Goal: Check status: Check status

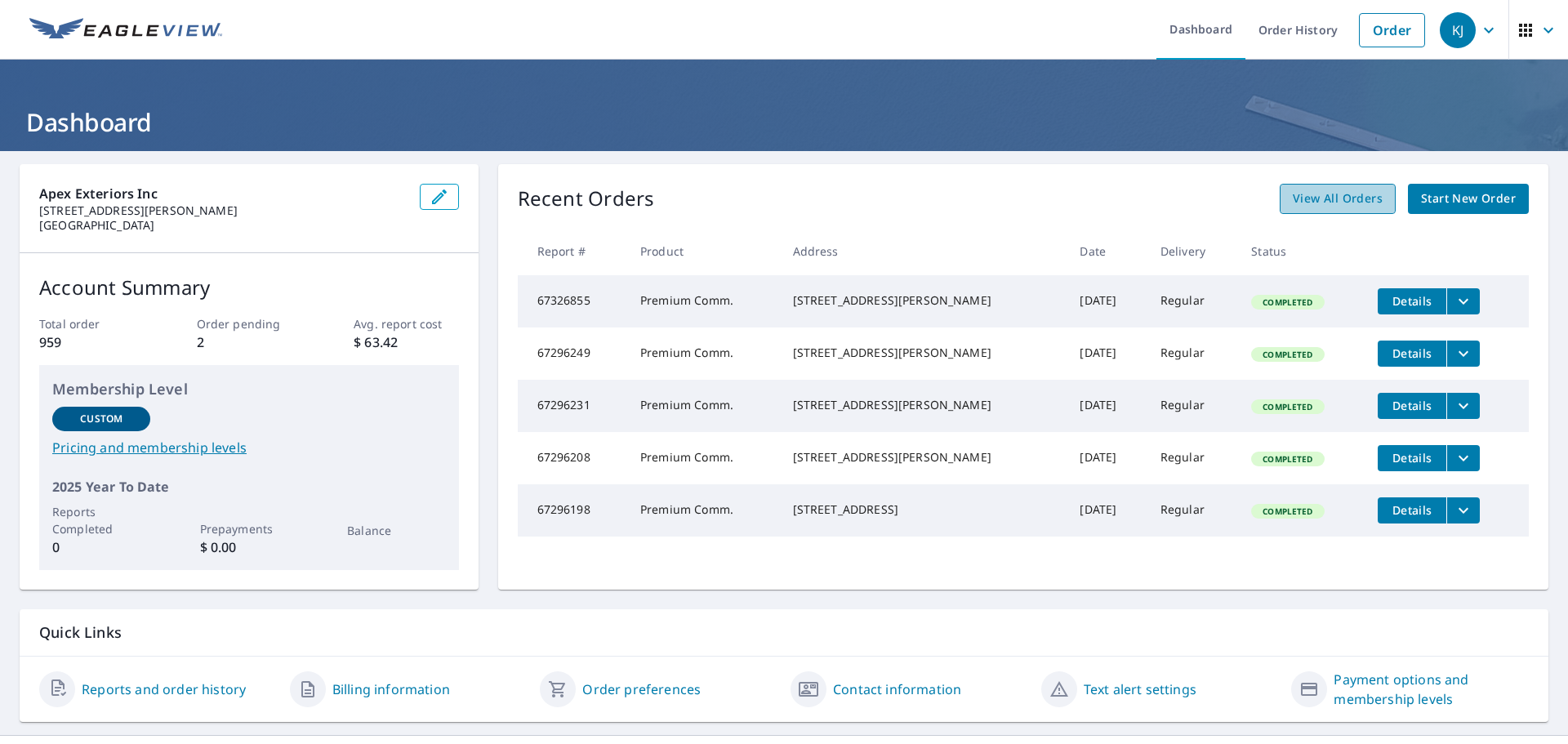
click at [1329, 196] on span "View All Orders" at bounding box center [1337, 199] width 90 height 20
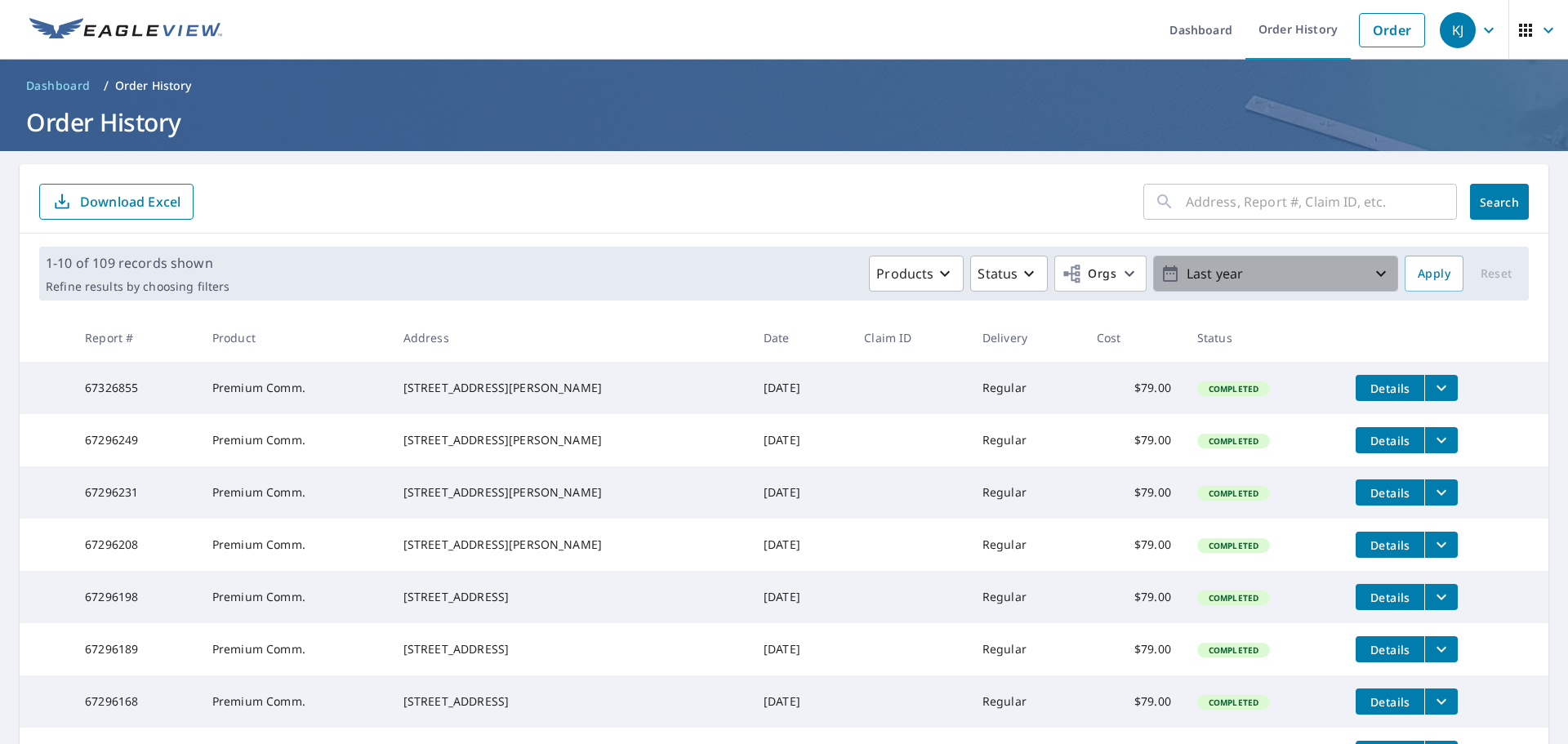
click at [1323, 271] on p "Last year" at bounding box center [1275, 273] width 191 height 29
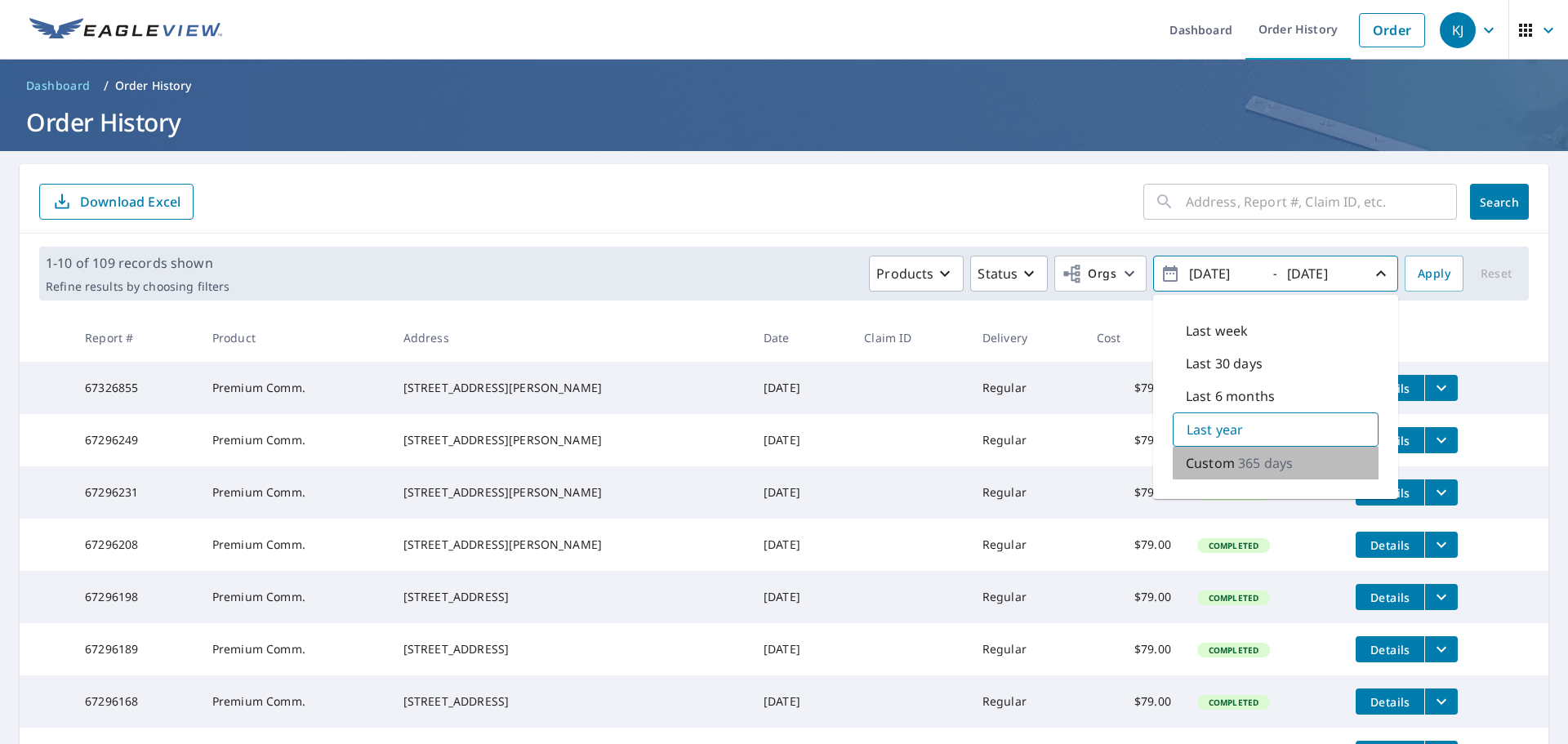
click at [1197, 464] on p "Custom" at bounding box center [1210, 462] width 49 height 19
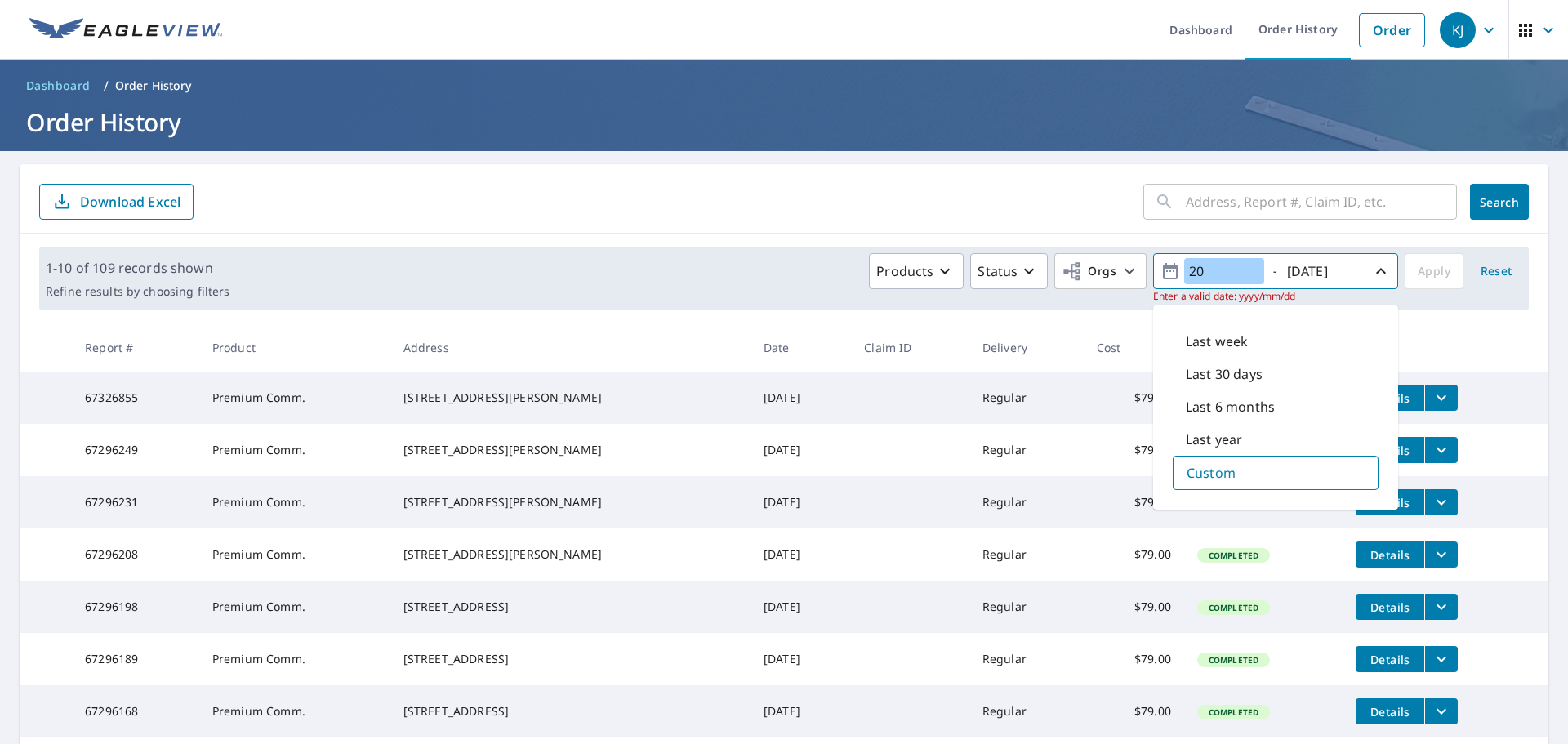
type input "2"
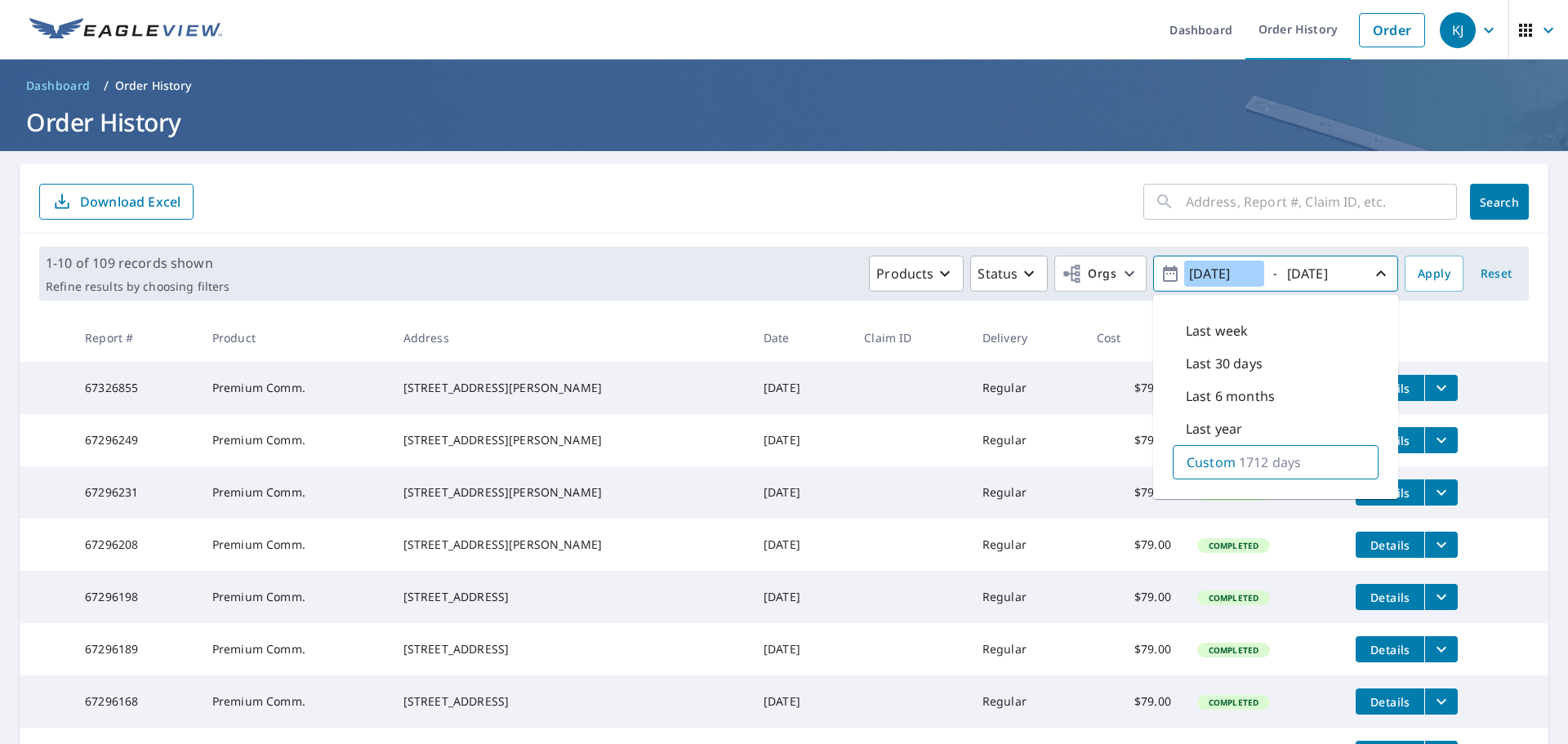
type input "[DATE]"
click at [1418, 276] on span "Apply" at bounding box center [1434, 274] width 32 height 20
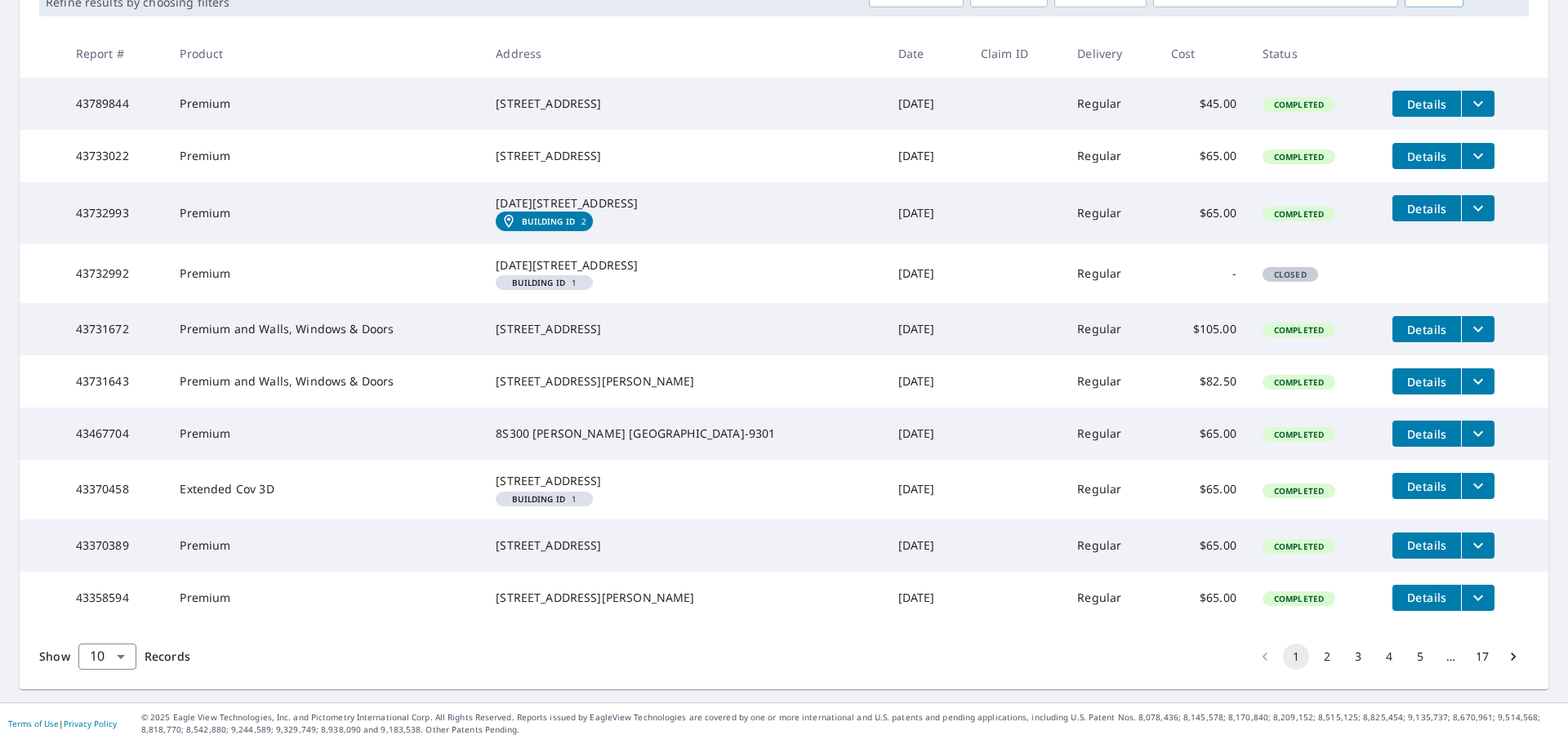
scroll to position [379, 0]
click at [1314, 655] on button "2" at bounding box center [1327, 656] width 26 height 26
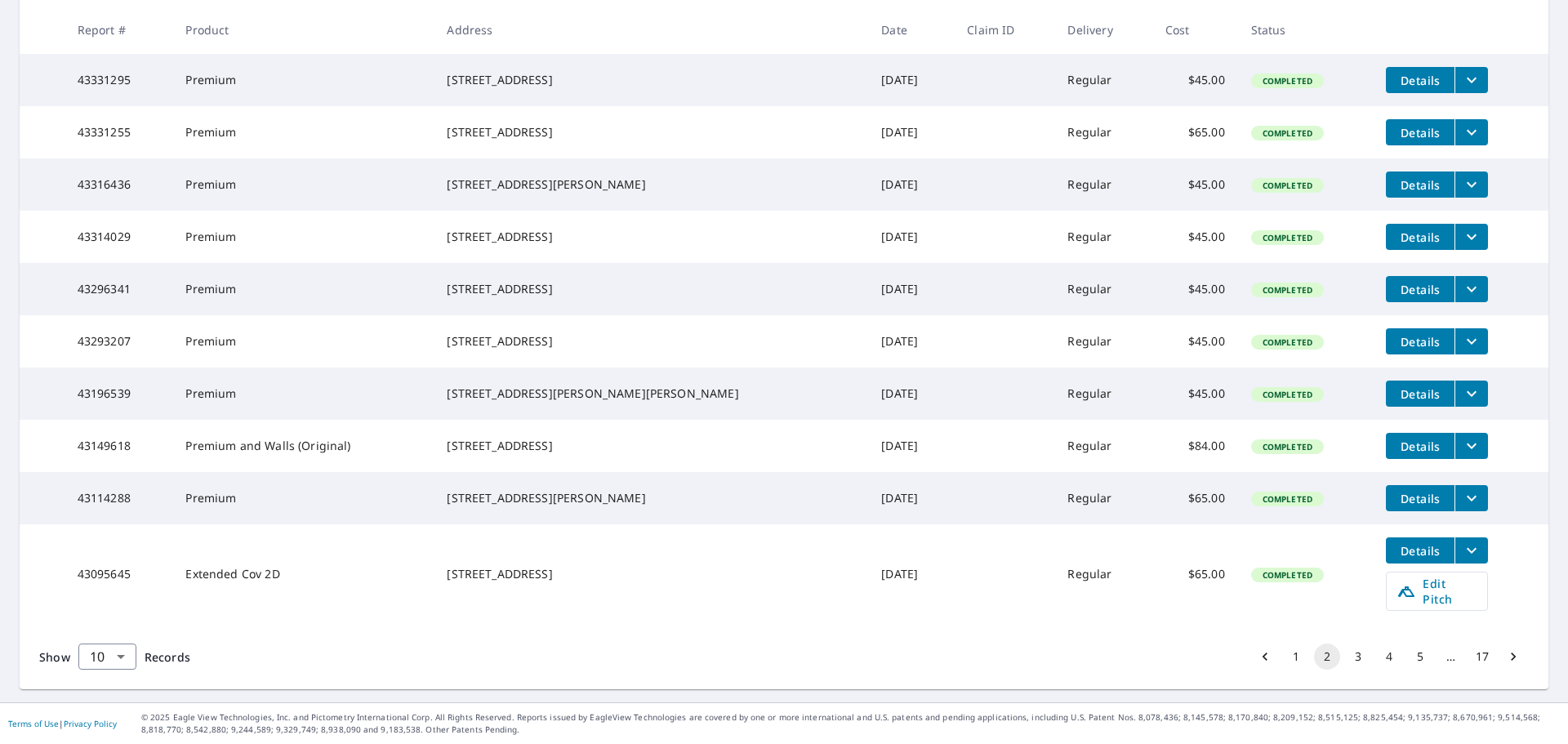
scroll to position [355, 0]
click at [120, 656] on body "KJ KJ Dashboard Order History Order KJ Dashboard / Order History Order History …" at bounding box center [784, 372] width 1568 height 744
click at [113, 709] on li "100" at bounding box center [107, 710] width 58 height 30
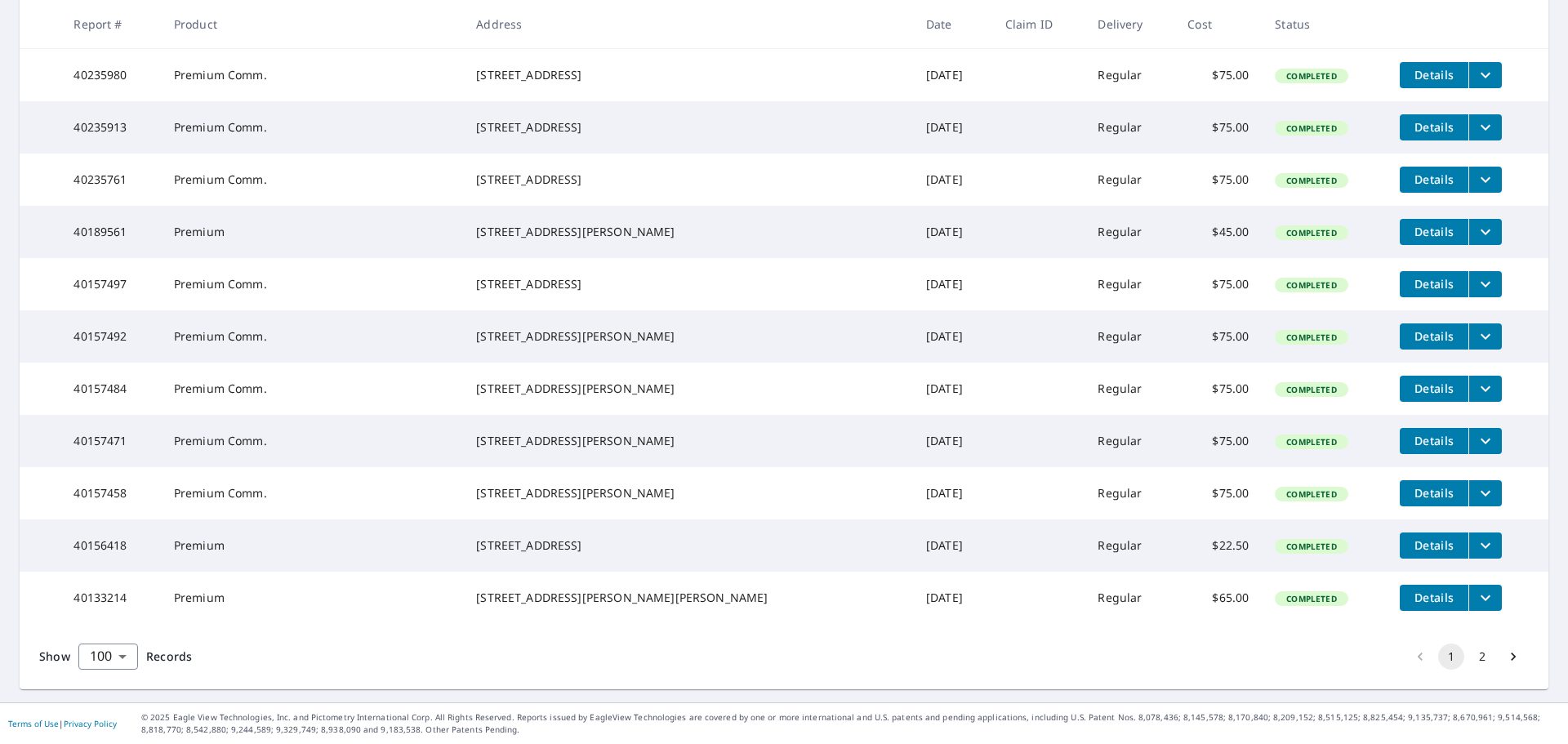
scroll to position [5852, 0]
click at [1472, 662] on button "2" at bounding box center [1482, 656] width 26 height 26
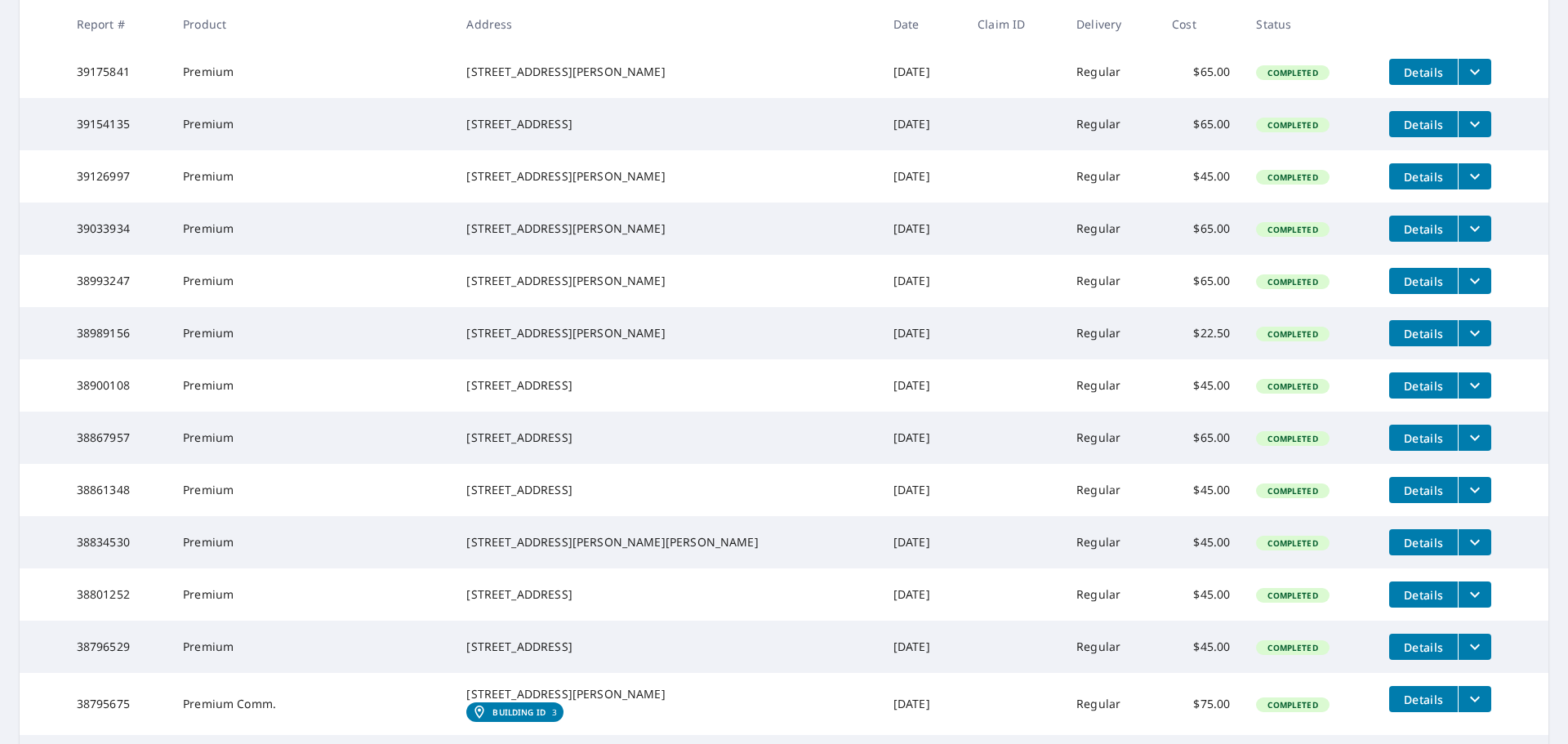
scroll to position [2123, 0]
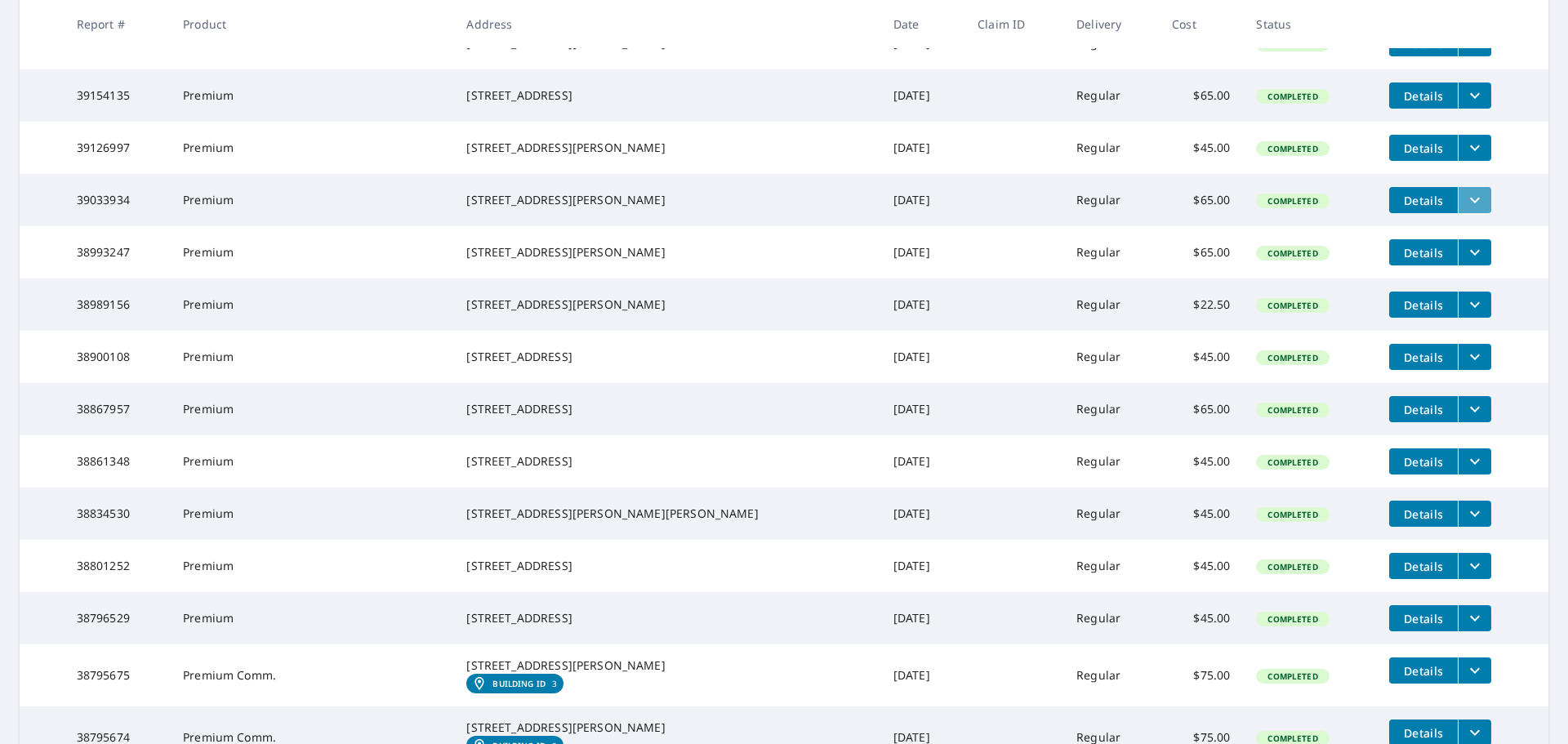
click at [1465, 209] on icon "filesDropdownBtn-39033934" at bounding box center [1474, 199] width 19 height 19
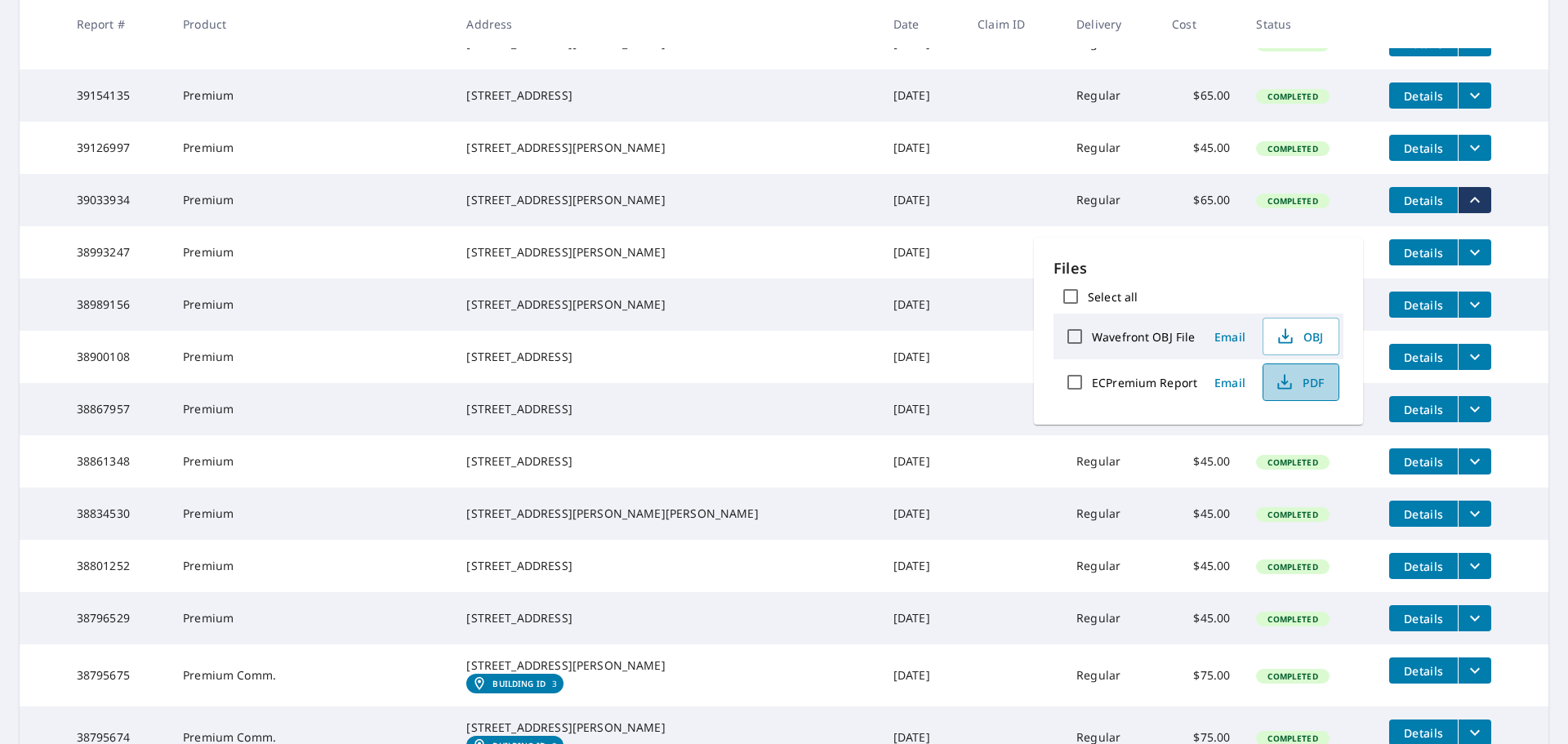
click at [1299, 385] on span "PDF" at bounding box center [1299, 382] width 52 height 19
